Goal: Information Seeking & Learning: Learn about a topic

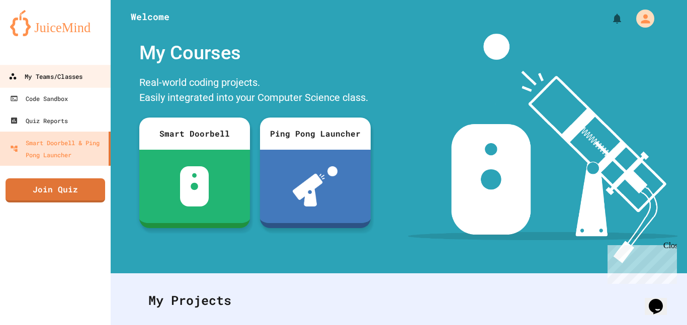
click at [82, 81] on div "My Teams/Classes" at bounding box center [46, 76] width 74 height 13
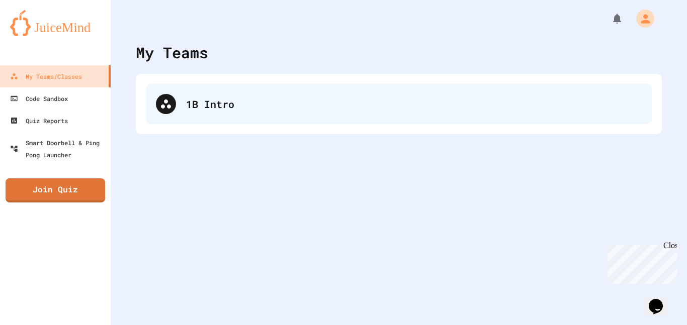
click at [255, 103] on div "1B Intro" at bounding box center [413, 103] width 455 height 15
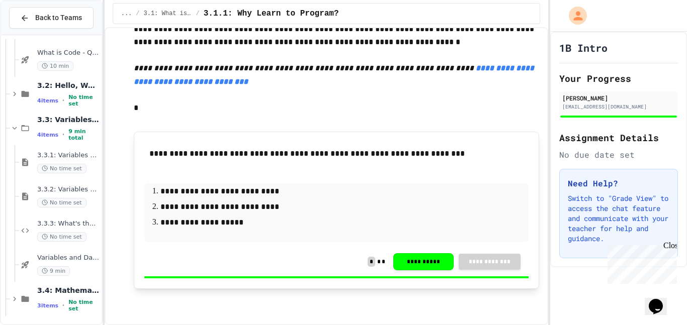
scroll to position [175, 0]
click at [68, 300] on span "No time set" at bounding box center [83, 303] width 31 height 13
click at [54, 299] on div "3 items • No time set" at bounding box center [68, 303] width 62 height 13
click at [36, 297] on div "3.4: Mathematical Operators 3 items • No time set" at bounding box center [55, 297] width 91 height 34
click at [50, 297] on div "3.4: Mathematical Operators 3 items • No time set" at bounding box center [68, 297] width 62 height 27
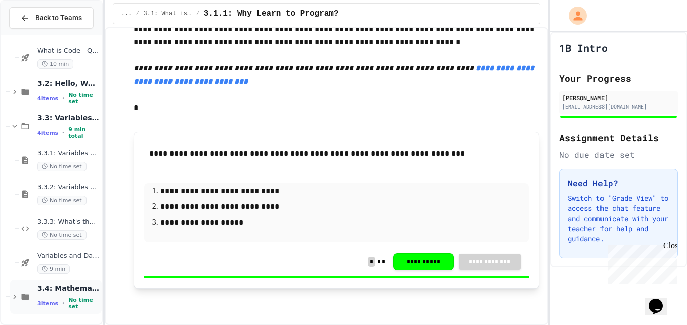
click at [67, 291] on span "3.4: Mathematical Operators" at bounding box center [68, 288] width 62 height 9
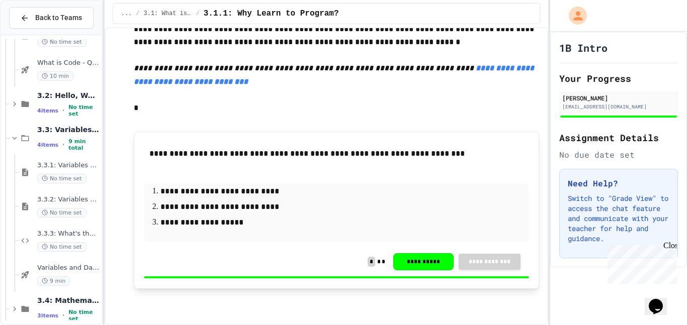
click at [67, 292] on div "3.4: Mathematical Operators 3 items • No time set" at bounding box center [55, 309] width 91 height 34
click at [68, 302] on span "3.4: Mathematical Operators" at bounding box center [68, 300] width 62 height 9
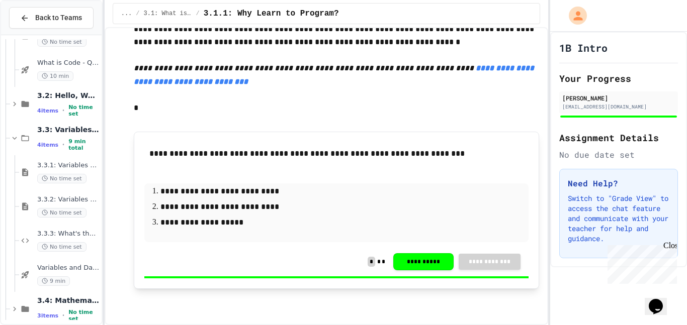
scroll to position [0, 0]
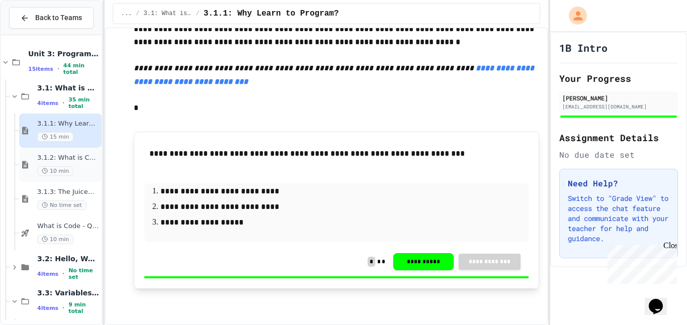
click at [75, 165] on div "3.1.2: What is Code? 10 min" at bounding box center [68, 165] width 62 height 22
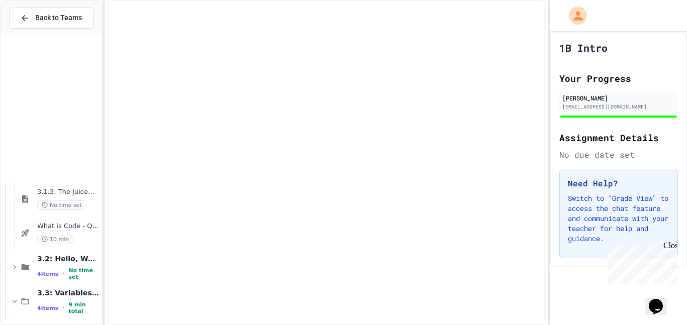
scroll to position [175, 0]
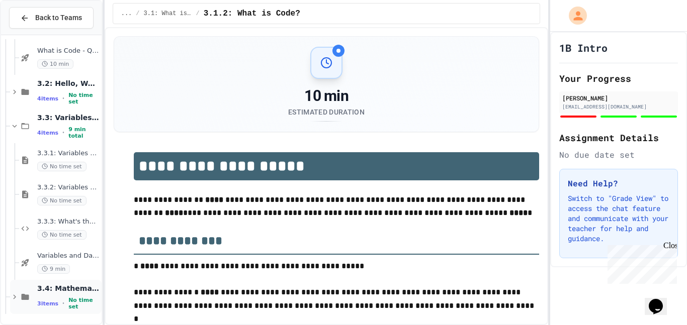
click at [37, 299] on div "3 items • No time set" at bounding box center [68, 303] width 62 height 13
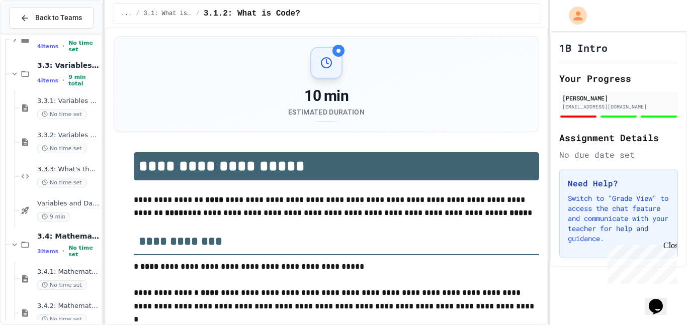
scroll to position [227, 0]
click at [31, 257] on div "3.4: Mathematical Operators 3 items • No time set" at bounding box center [55, 245] width 91 height 34
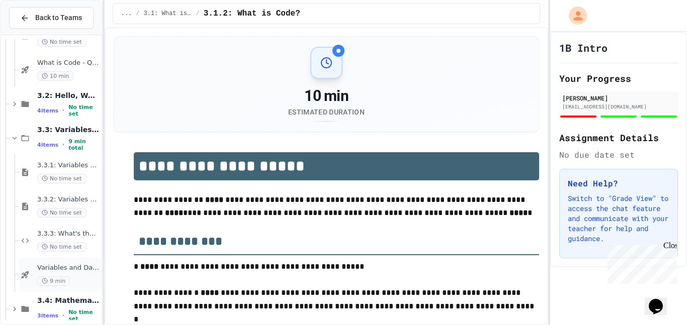
scroll to position [175, 0]
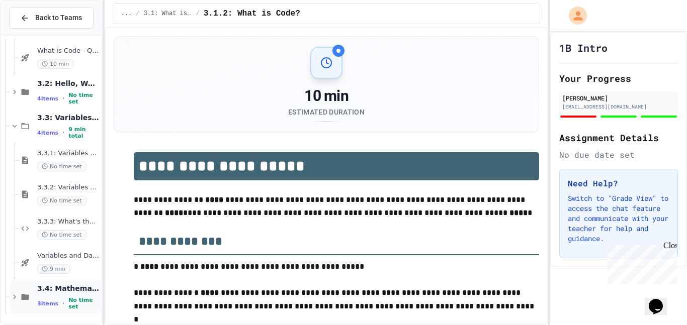
click at [37, 297] on div "3.4: Mathematical Operators 3 items • No time set" at bounding box center [68, 297] width 62 height 27
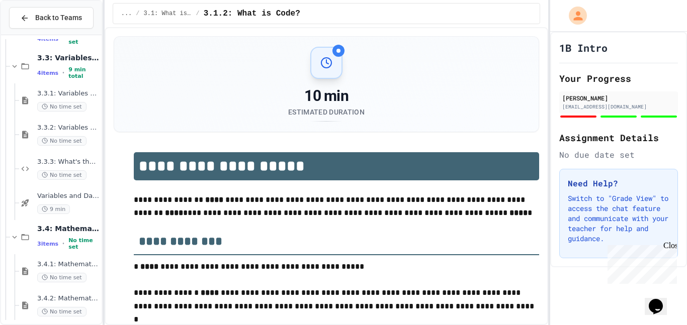
scroll to position [278, 0]
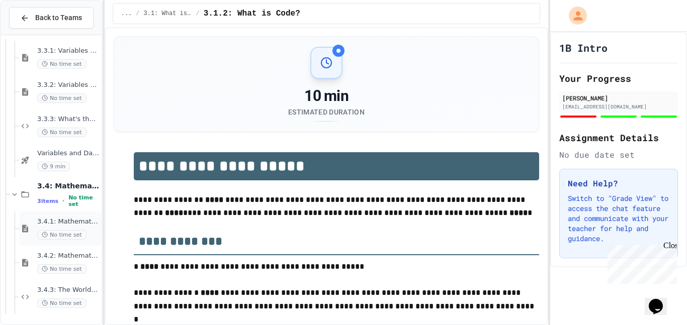
click at [65, 225] on span "3.4.1: Mathematical Operators" at bounding box center [68, 222] width 62 height 9
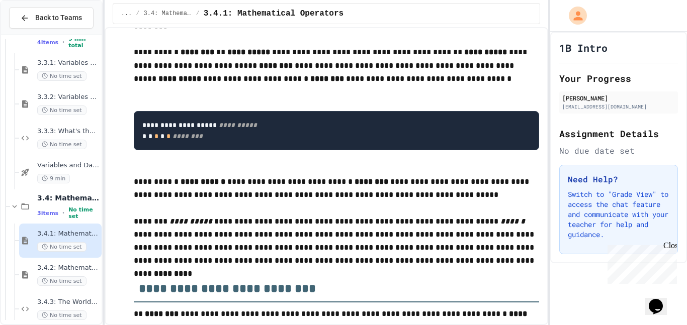
scroll to position [172, 0]
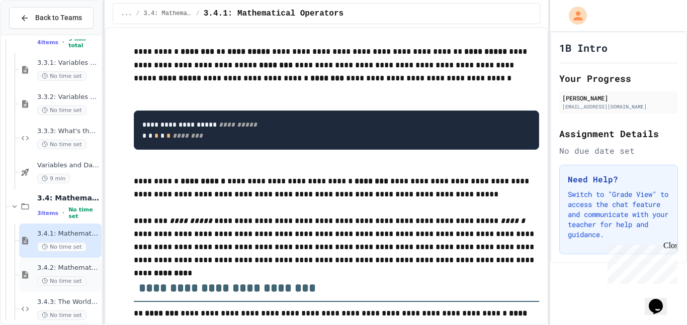
click at [74, 266] on span "3.4.2: Mathematical Operators - Review" at bounding box center [68, 268] width 62 height 9
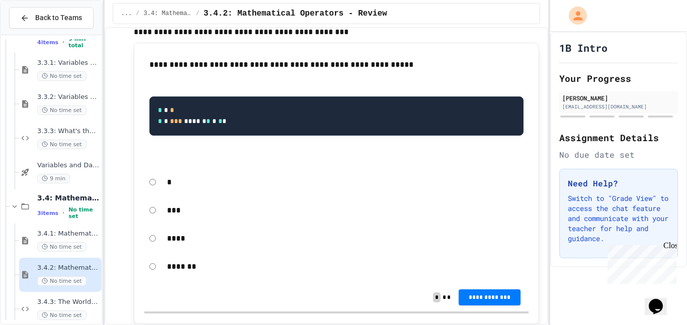
scroll to position [71, 0]
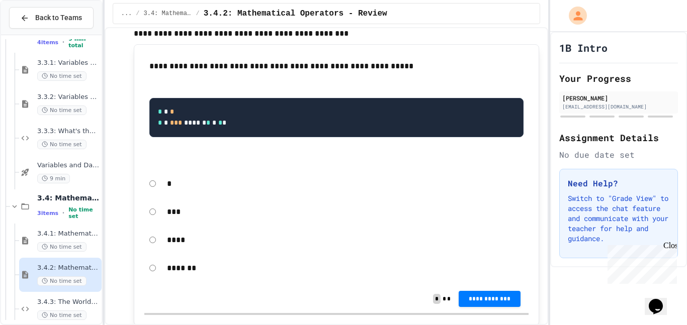
click at [186, 219] on p "***" at bounding box center [345, 212] width 357 height 13
click at [464, 305] on button "**********" at bounding box center [489, 298] width 62 height 16
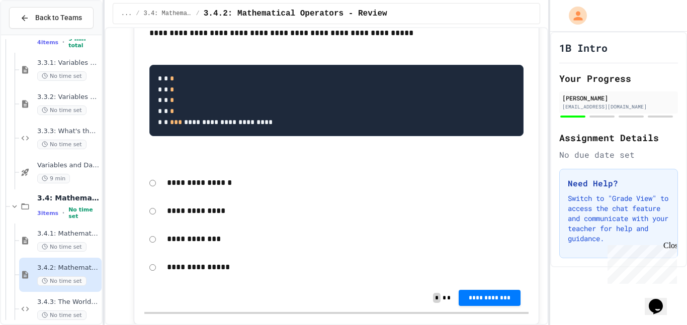
scroll to position [408, 0]
click at [192, 246] on p "**********" at bounding box center [345, 239] width 357 height 13
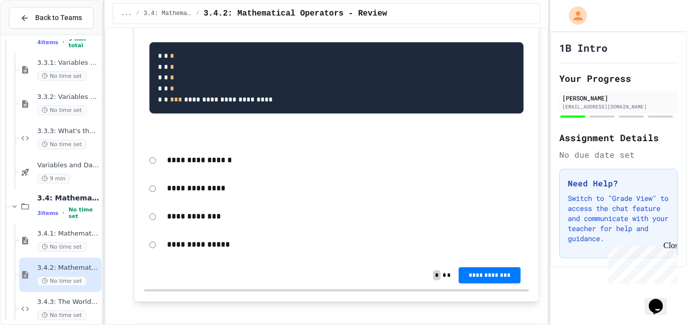
scroll to position [431, 0]
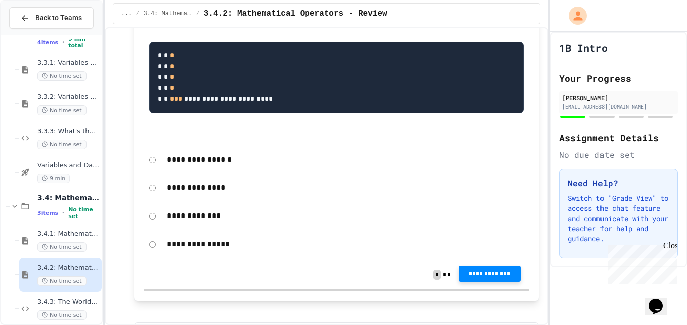
click at [473, 278] on span "**********" at bounding box center [489, 274] width 46 height 8
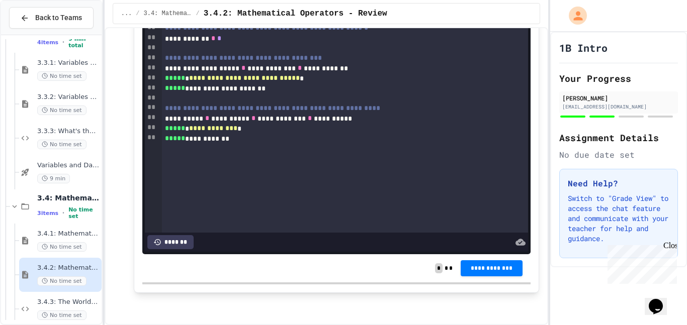
scroll to position [278, 0]
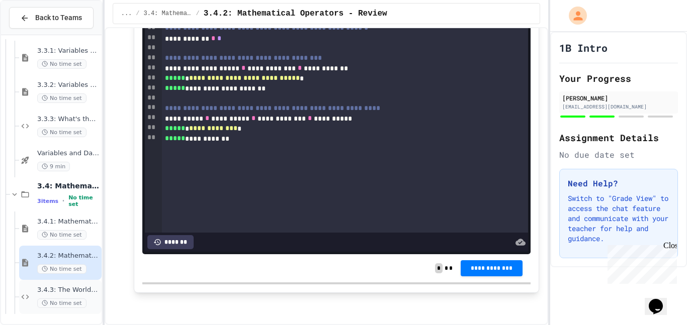
click at [32, 298] on div "3.4.3: The World's Worst Farmers Market No time set" at bounding box center [60, 297] width 82 height 34
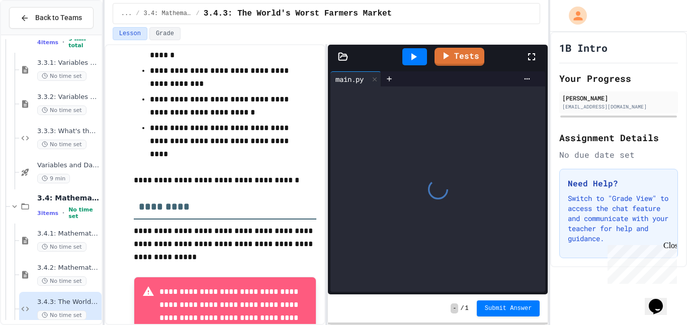
scroll to position [459, 0]
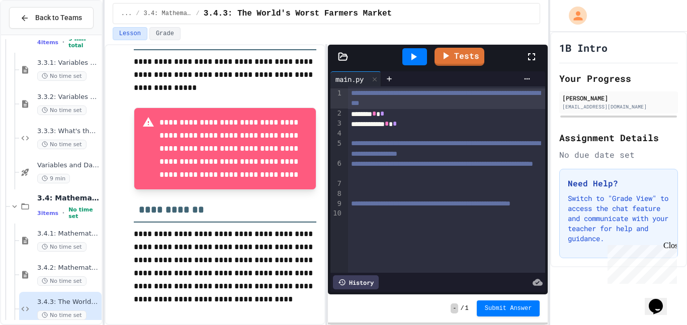
click at [374, 188] on div at bounding box center [447, 184] width 198 height 10
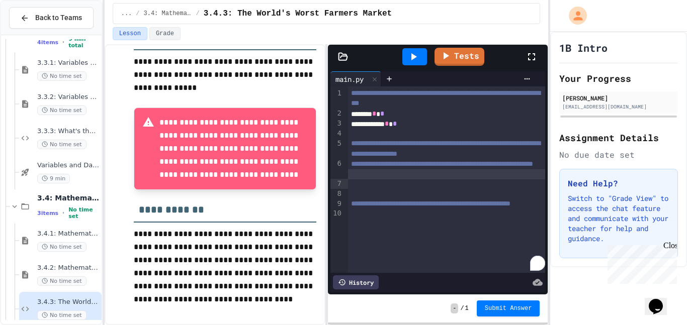
click at [365, 179] on div "To enrich screen reader interactions, please activate Accessibility in Grammarl…" at bounding box center [447, 174] width 198 height 10
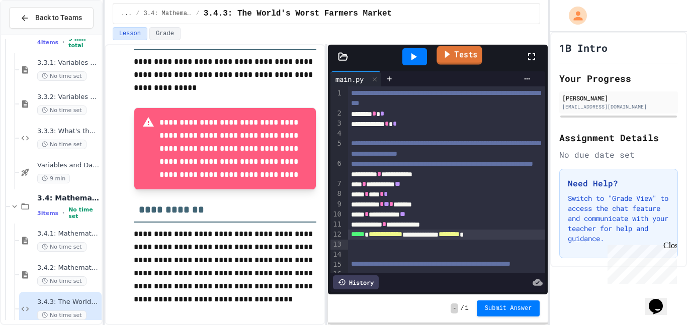
click at [459, 65] on div "Tests" at bounding box center [441, 56] width 167 height 27
click at [455, 60] on link "Tests" at bounding box center [458, 55] width 49 height 19
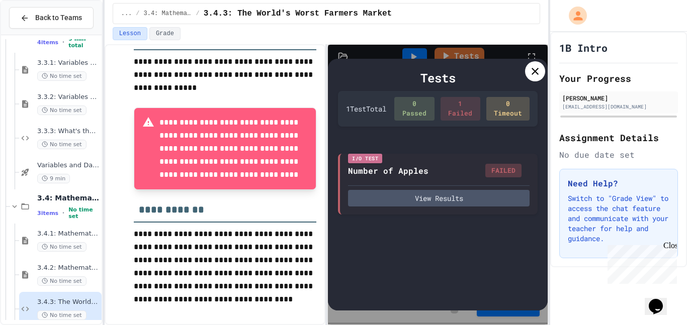
click at [461, 111] on div "1 Failed" at bounding box center [460, 109] width 40 height 24
click at [536, 70] on icon at bounding box center [535, 71] width 12 height 12
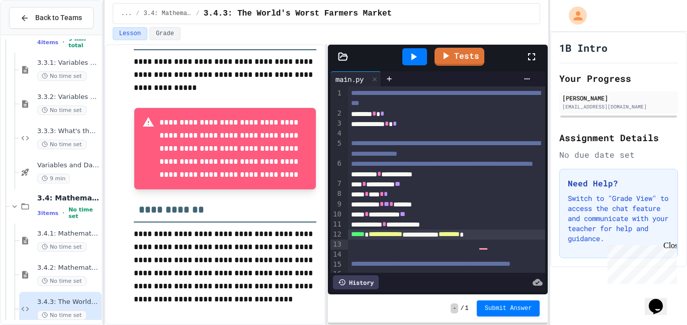
click at [402, 238] on span "**********" at bounding box center [385, 234] width 34 height 7
click at [473, 62] on link "Tests" at bounding box center [458, 55] width 49 height 19
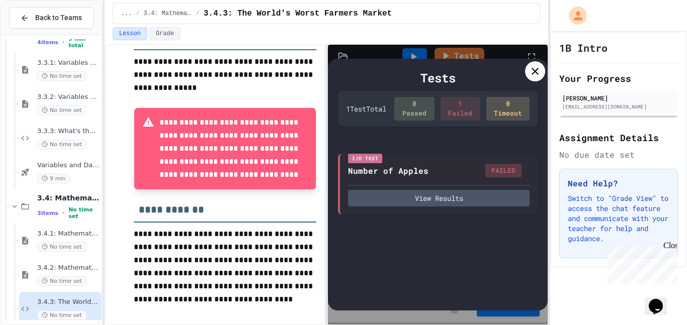
click at [526, 72] on div at bounding box center [535, 71] width 20 height 20
